Goal: Task Accomplishment & Management: Use online tool/utility

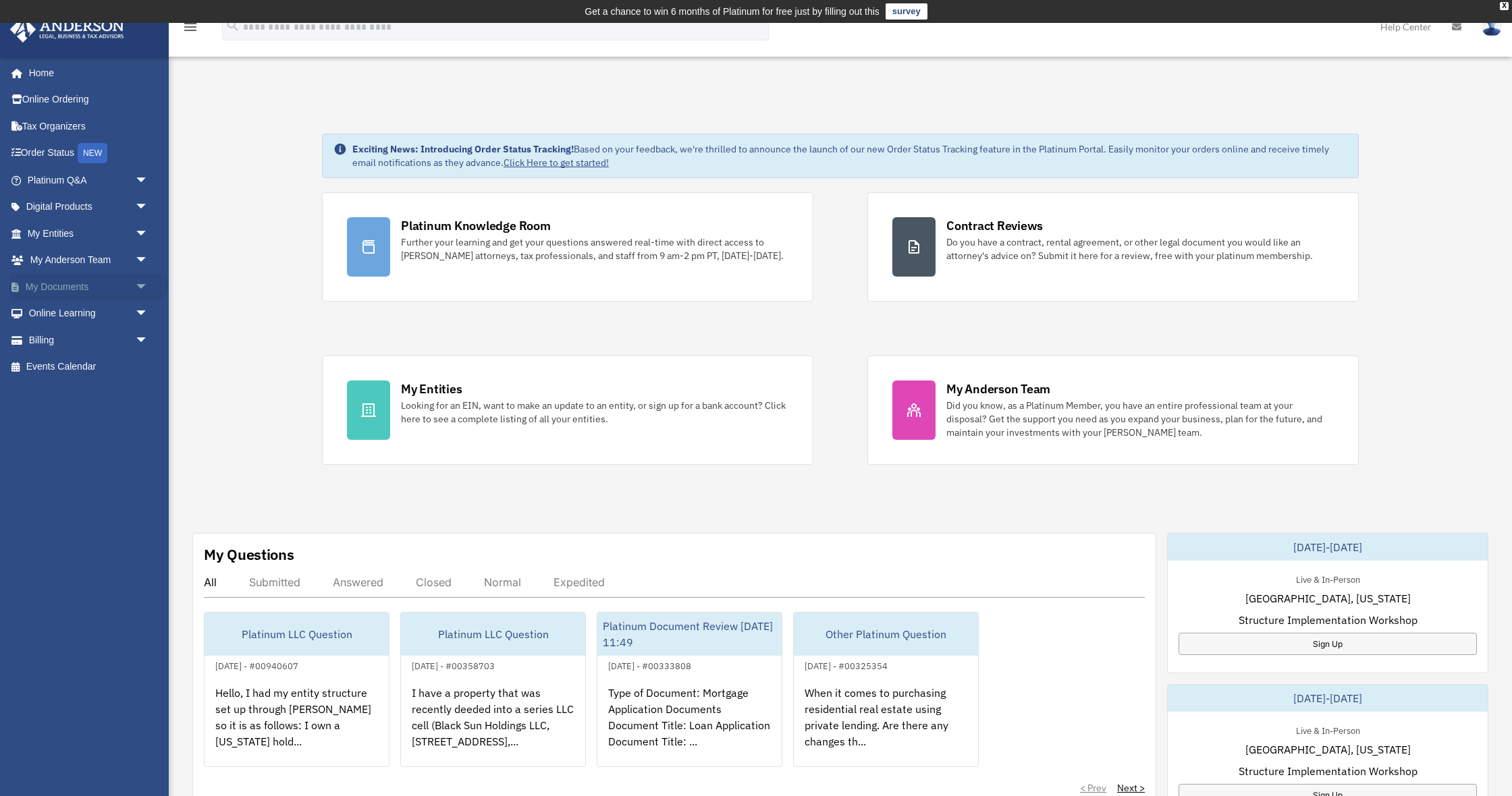
click at [134, 278] on span "arrow_drop_down" at bounding box center [148, 286] width 27 height 28
click at [101, 301] on link "Box" at bounding box center [94, 314] width 150 height 27
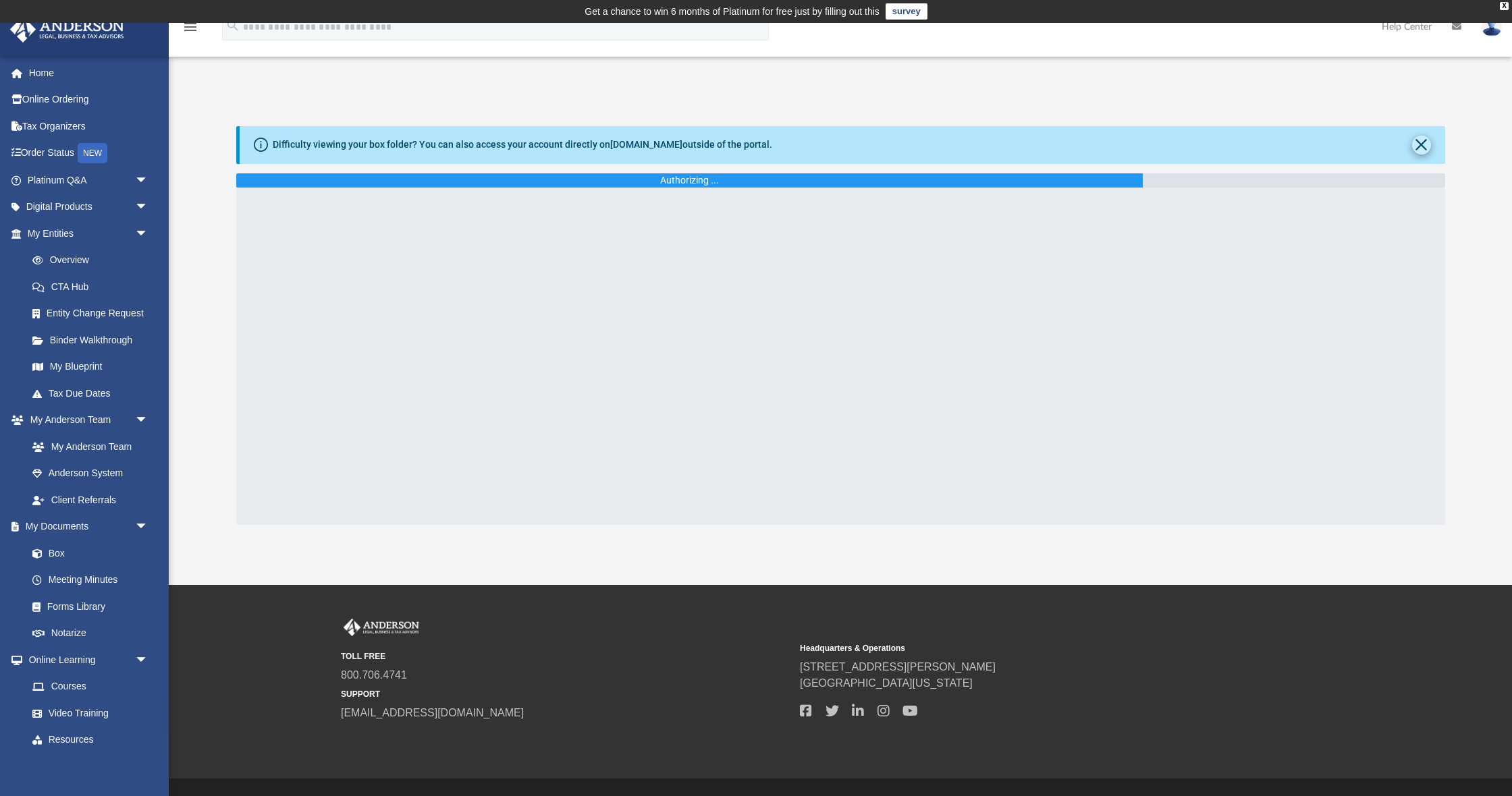
click at [1422, 144] on button "Close" at bounding box center [1422, 145] width 19 height 19
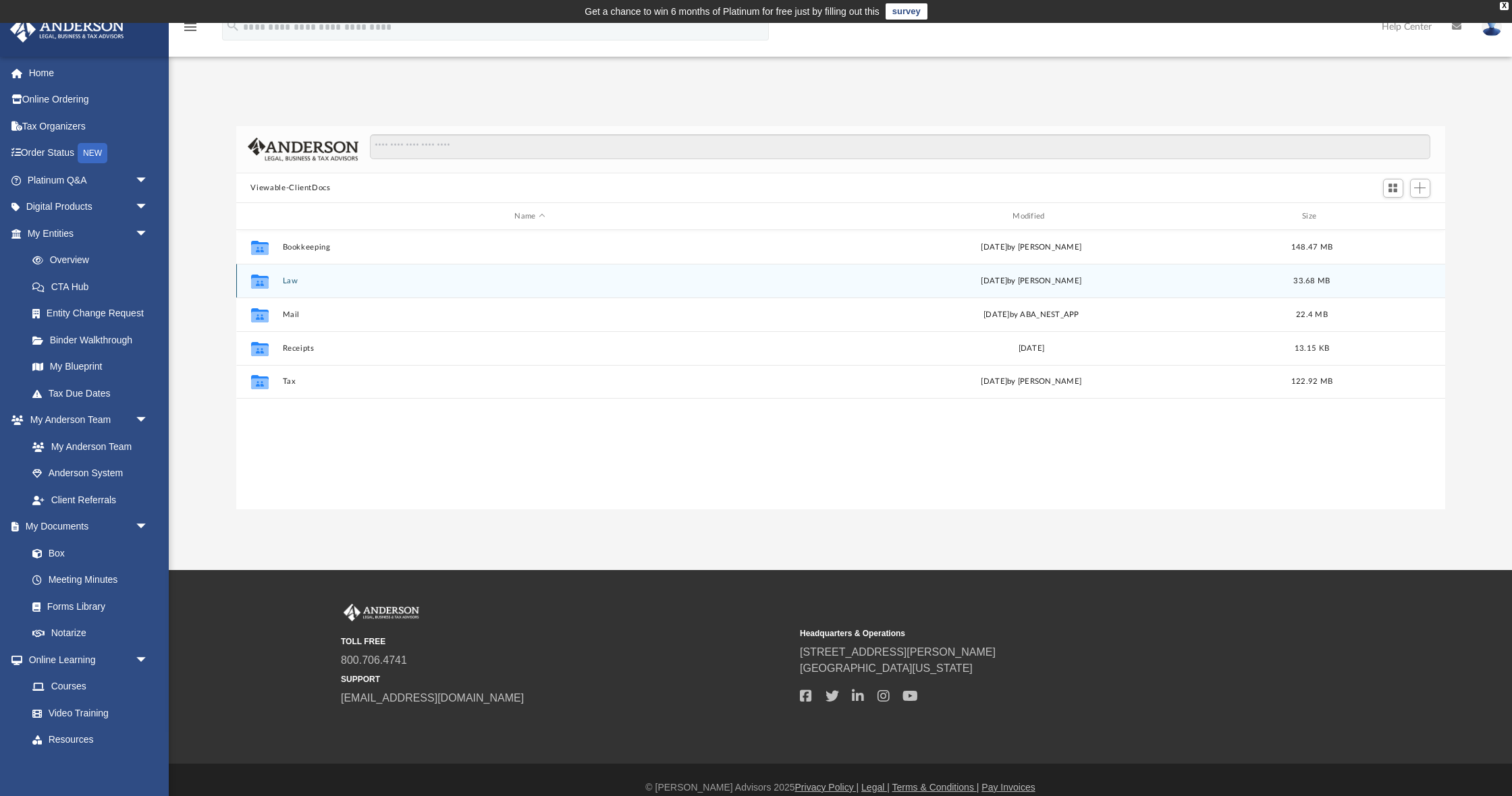
scroll to position [307, 1208]
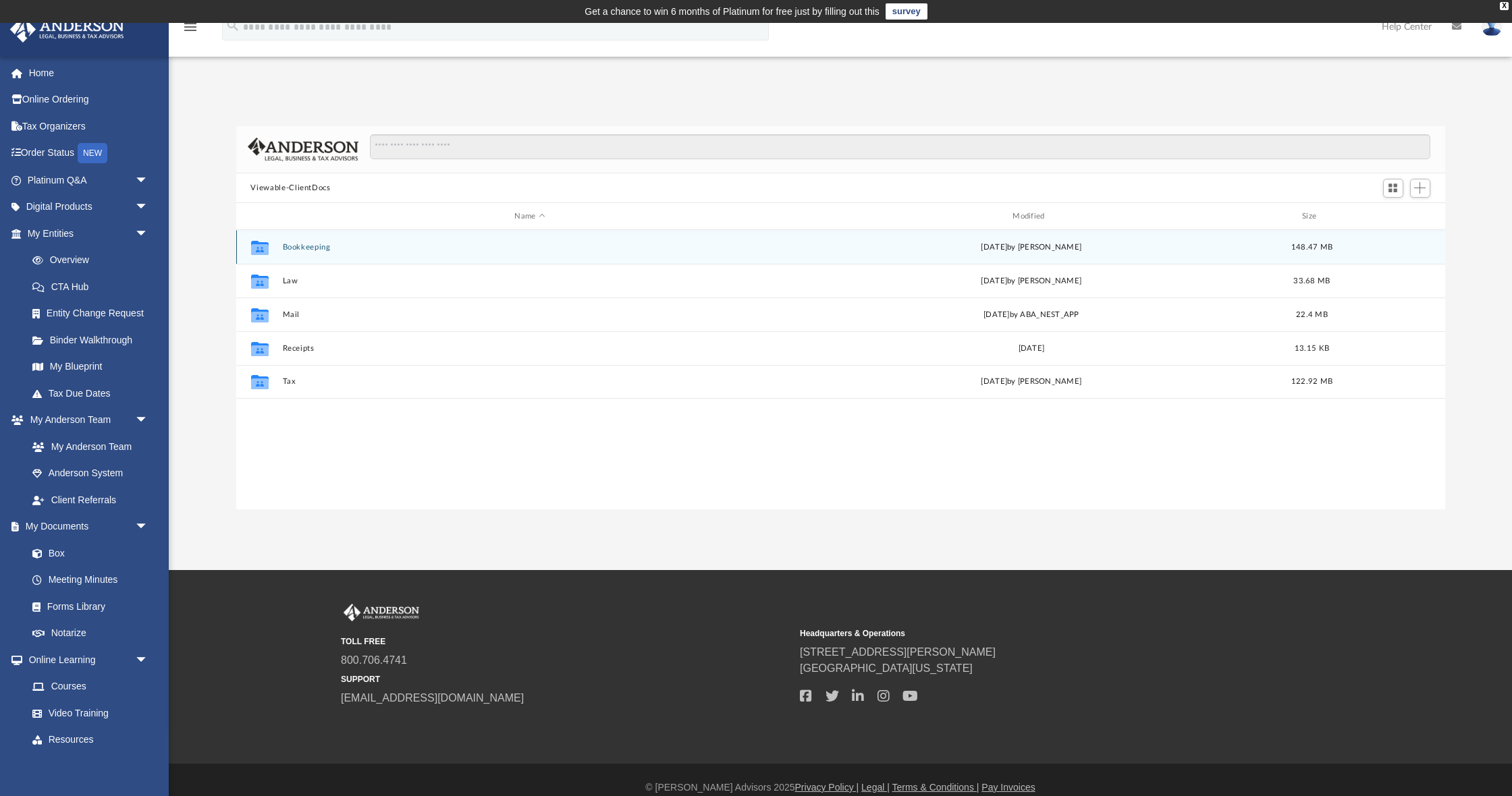
click at [323, 253] on div "Collaborated Folder Bookkeeping [DATE] by [PERSON_NAME] 148.47 MB" at bounding box center [841, 247] width 1208 height 34
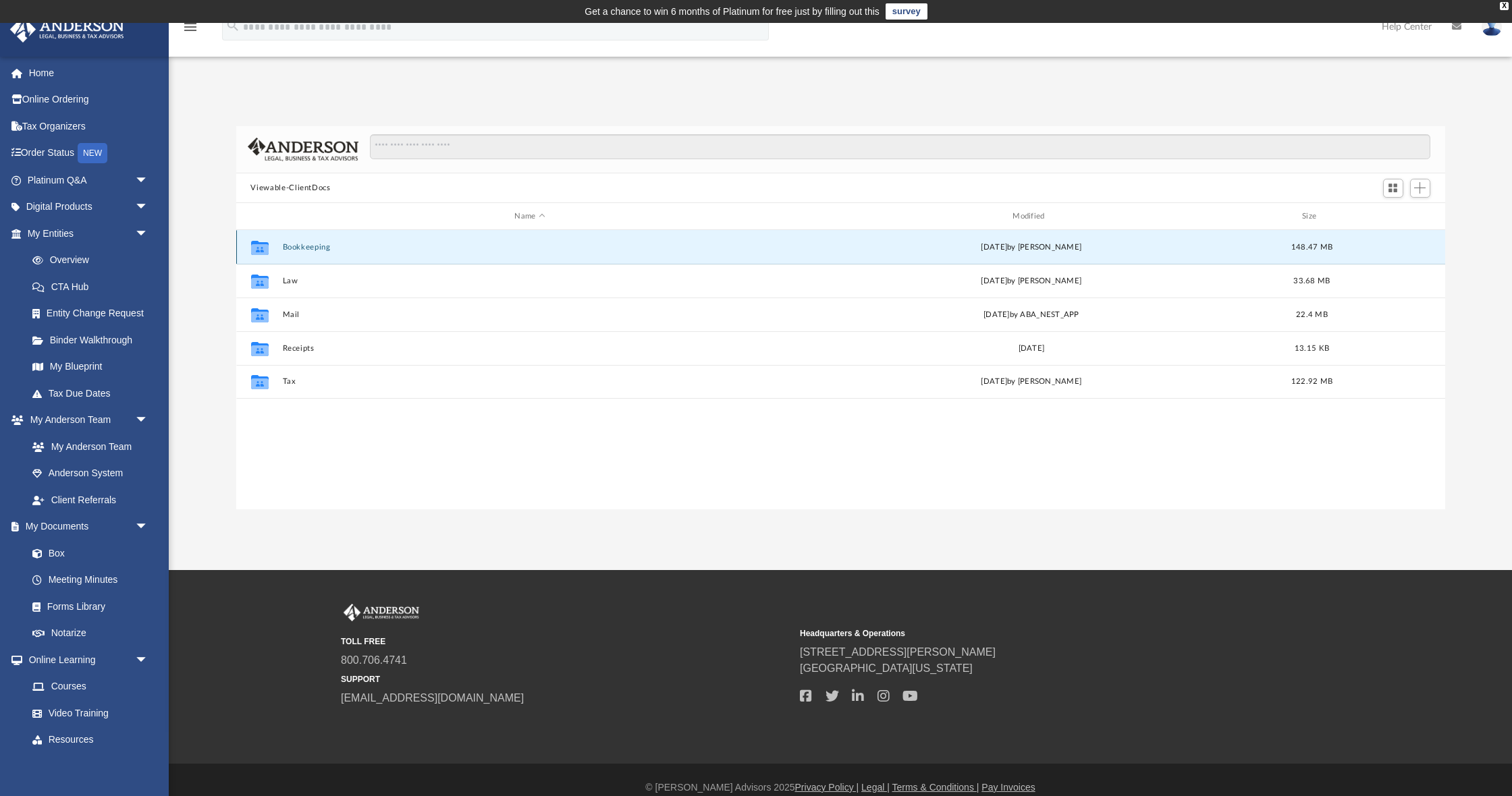
click at [328, 249] on button "Bookkeeping" at bounding box center [530, 247] width 496 height 9
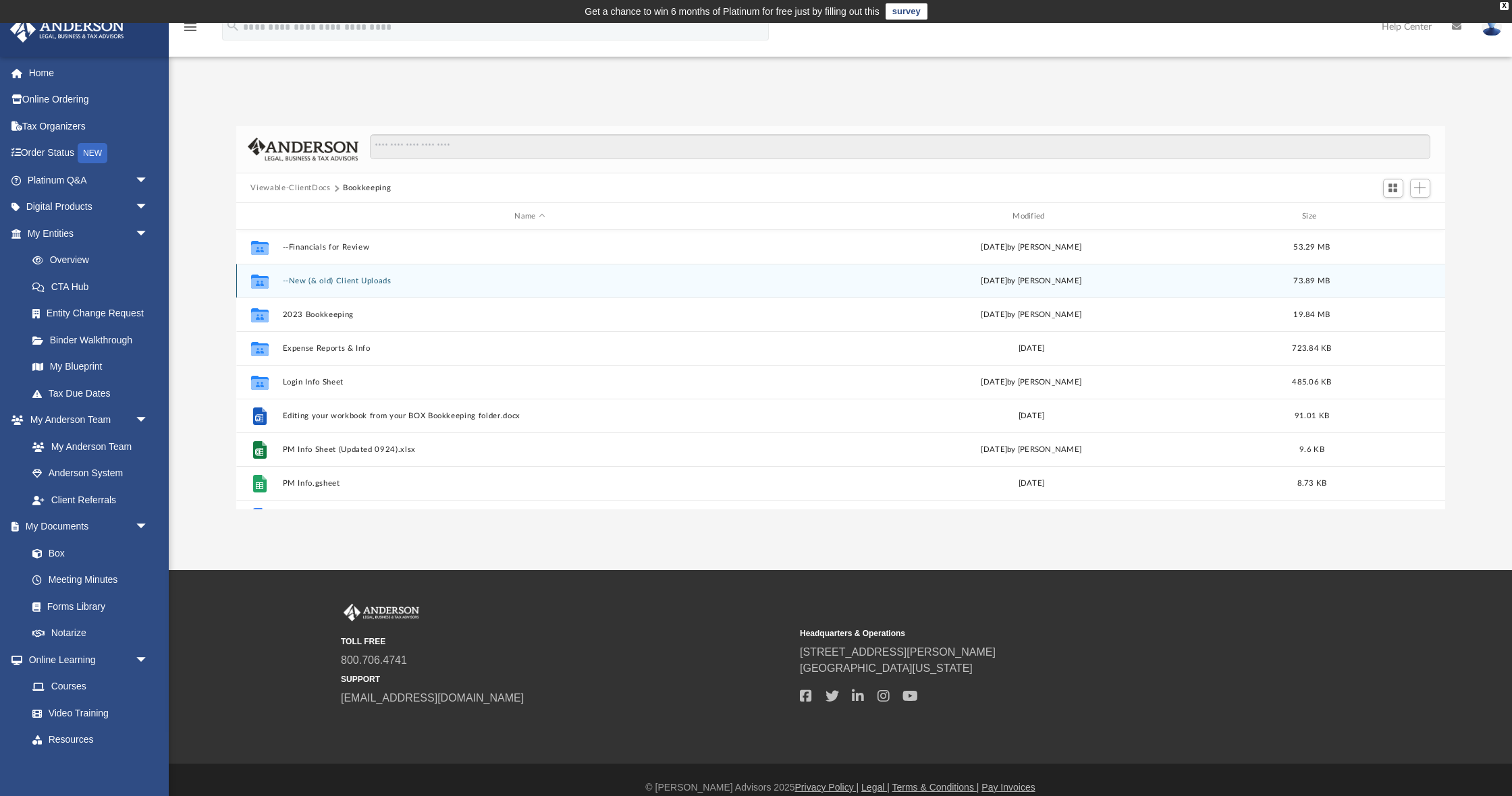
click at [316, 280] on button "--New (& old) Client Uploads" at bounding box center [530, 280] width 496 height 9
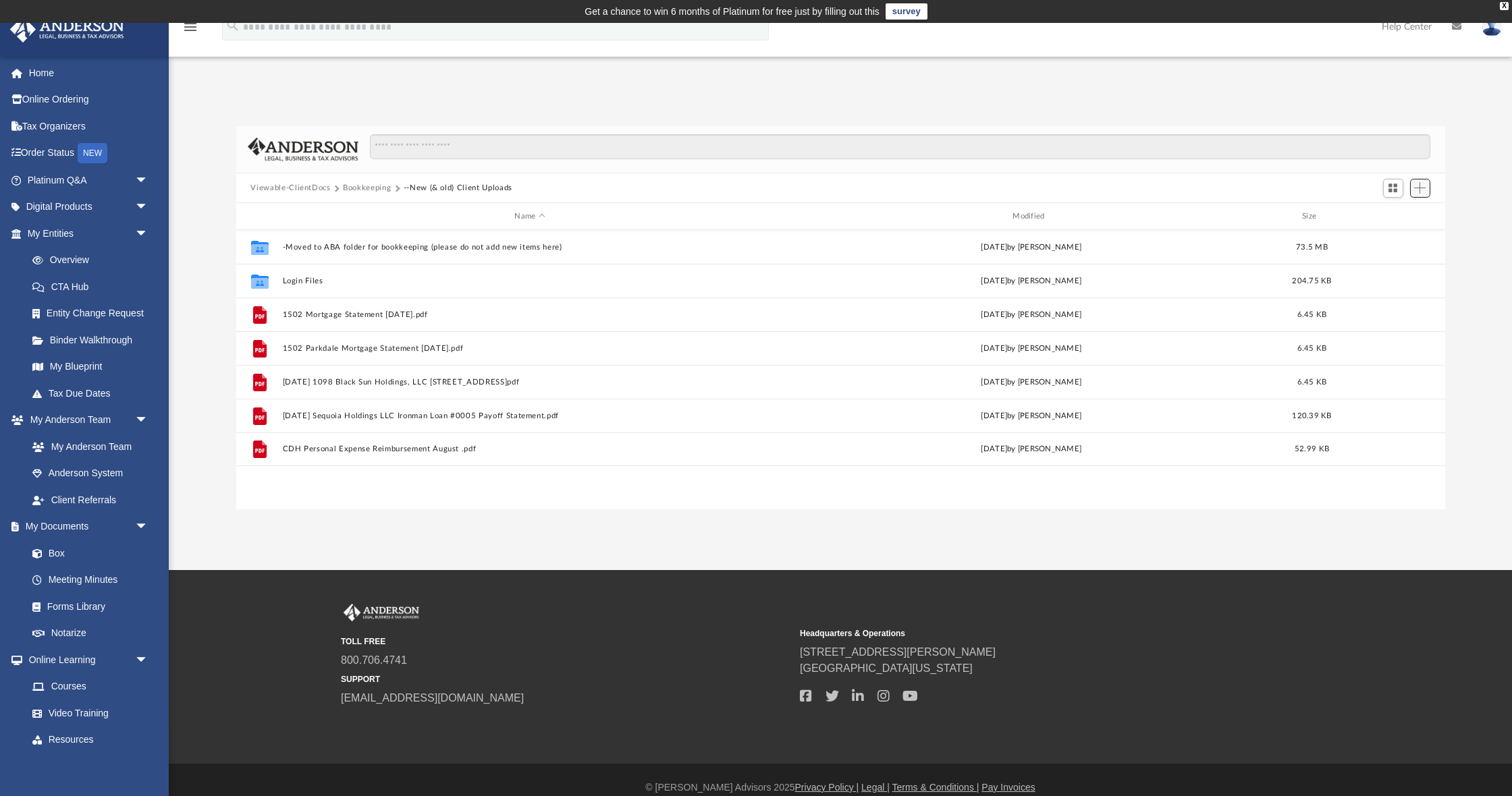
click at [1413, 184] on button "Add" at bounding box center [1419, 188] width 20 height 19
click at [1395, 217] on li "Upload" at bounding box center [1400, 214] width 43 height 14
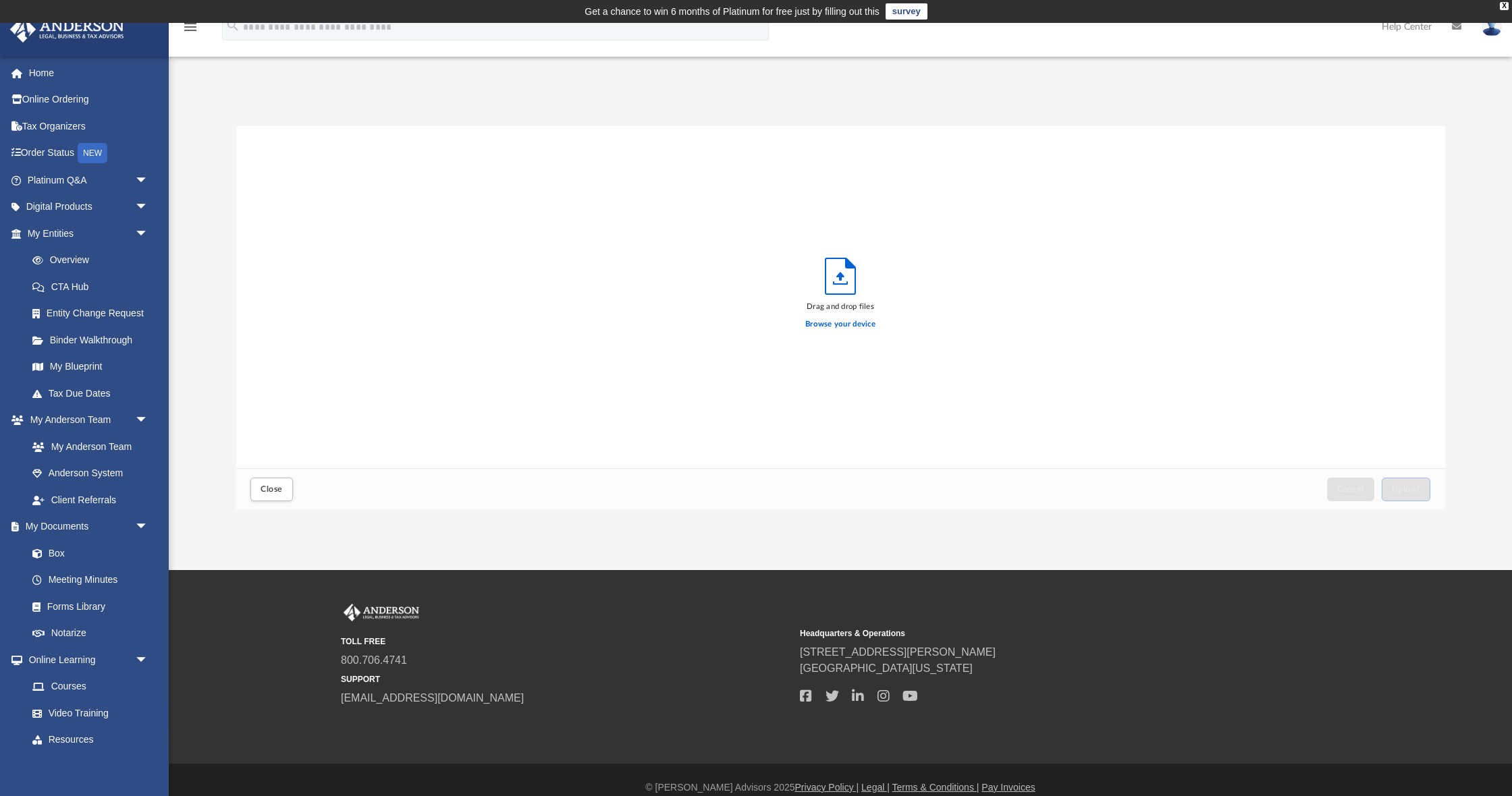
scroll to position [342, 1208]
click at [821, 327] on label "Browse your device" at bounding box center [840, 325] width 70 height 12
click at [0, 0] on input "Browse your device" at bounding box center [0, 0] width 0 height 0
click at [1401, 482] on button "Upload" at bounding box center [1405, 489] width 49 height 24
click at [278, 485] on span "Close" at bounding box center [271, 489] width 21 height 8
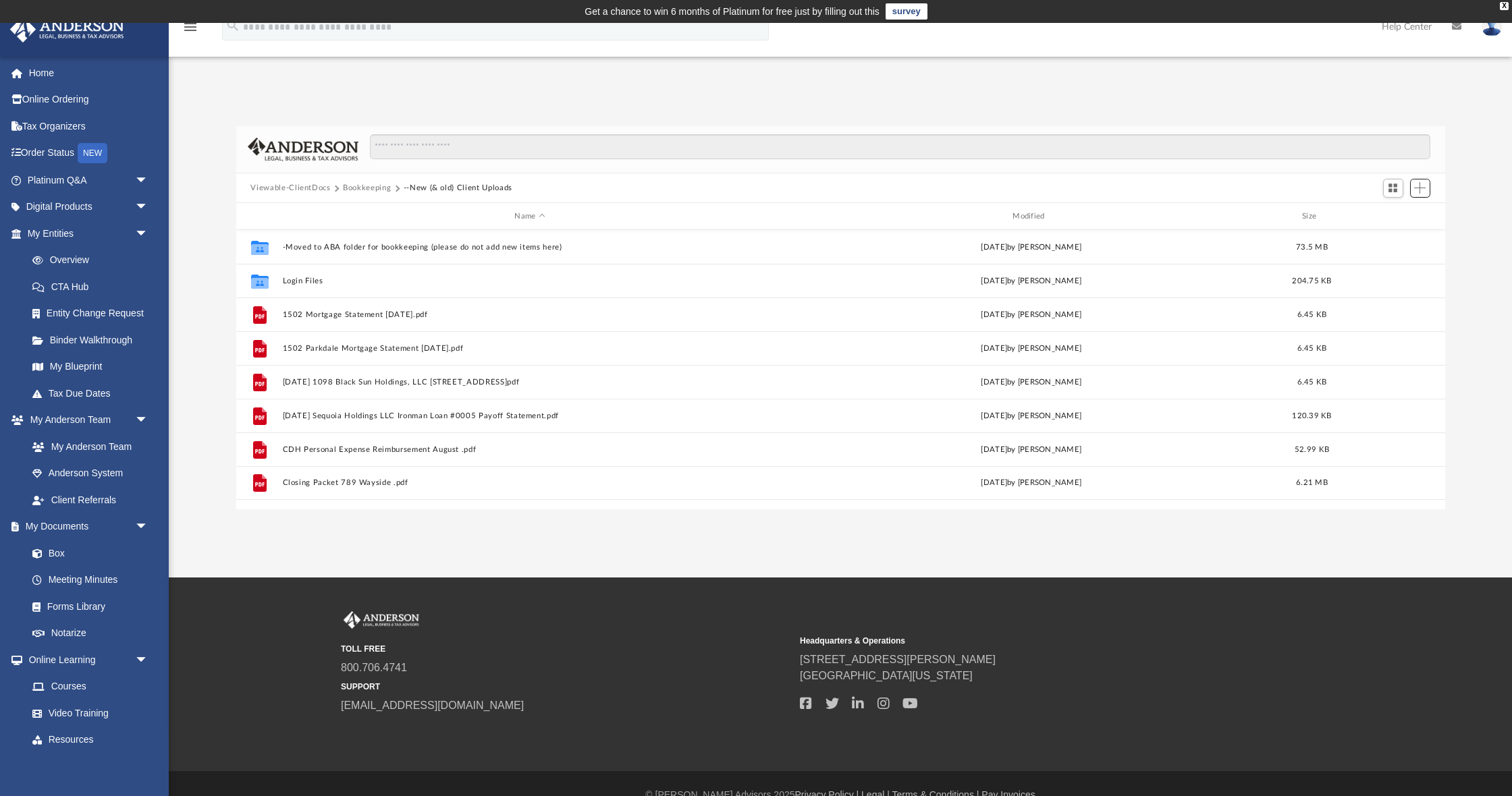
scroll to position [0, 0]
